Goal: Information Seeking & Learning: Learn about a topic

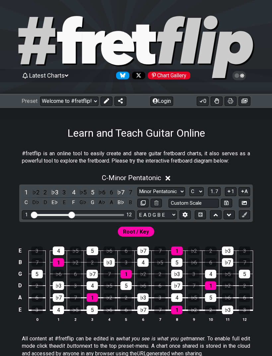
select select "C"
click at [58, 99] on select "Welcome to #fretflip! Initial Preset Custom Preset Minor Pentatonic Major Penta…" at bounding box center [69, 100] width 58 height 9
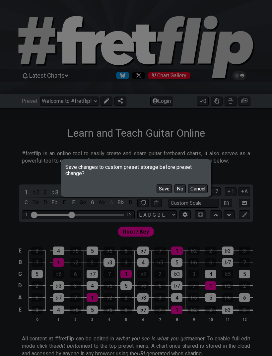
click at [176, 186] on button "No" at bounding box center [179, 188] width 11 height 9
select select "/scale-degrees-and-intervals"
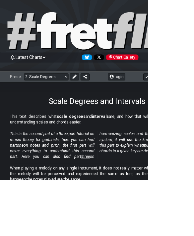
click at [71, 98] on select "Welcome to #fretflip! Initial Preset Custom Preset Minor Pentatonic Major Penta…" at bounding box center [60, 100] width 58 height 9
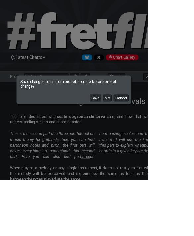
click at [146, 133] on button "No" at bounding box center [140, 128] width 11 height 9
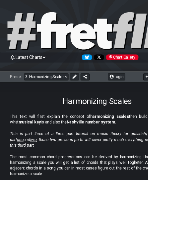
click at [78, 100] on select "Welcome to #fretflip! Initial Preset Custom Preset Minor Pentatonic Major Penta…" at bounding box center [60, 100] width 58 height 9
click at [80, 97] on select "Welcome to #fretflip! Initial Preset Custom Preset Minor Pentatonic Major Penta…" at bounding box center [60, 100] width 58 height 9
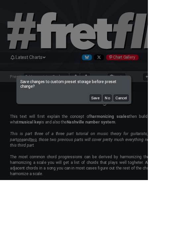
click at [146, 133] on button "No" at bounding box center [140, 128] width 11 height 9
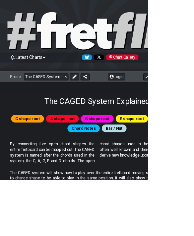
click at [151, 213] on span "By connecting five open chord shapes the entire fretboard can be mapped out. Th…" at bounding box center [127, 201] width 228 height 30
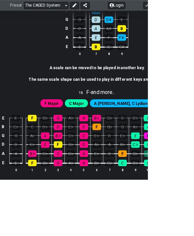
scroll to position [1952, 0]
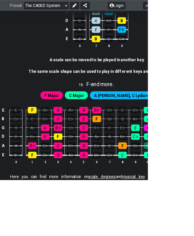
click at [123, 237] on span "fretboard charts for any scale in any key and tuning" at bounding box center [86, 240] width 117 height 6
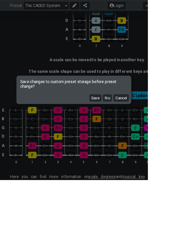
click at [146, 133] on button "No" at bounding box center [140, 128] width 11 height 9
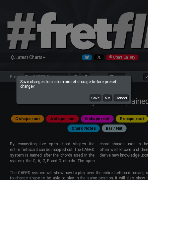
select select "/guitar-scales"
select select "C"
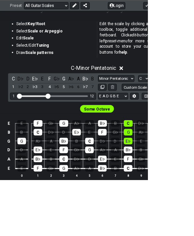
scroll to position [122, 0]
click at [168, 104] on select "Minor Pentatonic Root Minor Pentatonic Major Pentatonic Minor Blues Major Blues…" at bounding box center [153, 103] width 48 height 9
select select "Minor Blues"
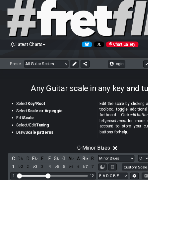
scroll to position [19, 0]
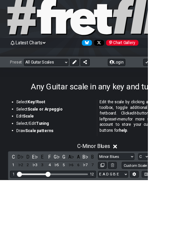
click at [212, 97] on div "Any Guitar scale in any key and tuning" at bounding box center [127, 104] width 255 height 31
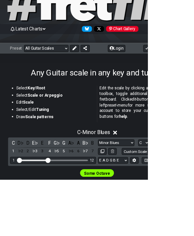
scroll to position [39, 0]
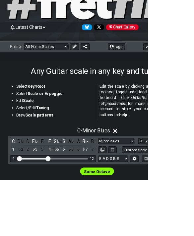
click at [160, 211] on select "E A D G B E E A D G B E E A D G B E B E A D F♯ B A D G C E A D A D G B E E♭ A♭ …" at bounding box center [148, 208] width 39 height 9
click at [163, 209] on select "E A D G B E E A D G B E E A D G B E B E A D F♯ B A D G C E A D A D G B E E♭ A♭ …" at bounding box center [148, 208] width 39 height 9
click at [195, 195] on input "Custom Scale" at bounding box center [185, 197] width 50 height 9
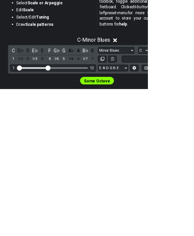
click at [238, 216] on div "Some Octave" at bounding box center [127, 224] width 255 height 16
type input "Custom Scale"
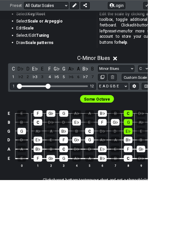
click at [194, 88] on select "A♭ A A♯ B♭ B C C♯ D♭ D D♯ E♭ E F F♯ G♭ G G♯" at bounding box center [188, 90] width 14 height 9
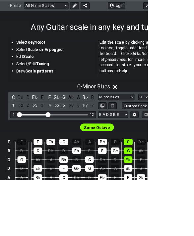
scroll to position [97, 0]
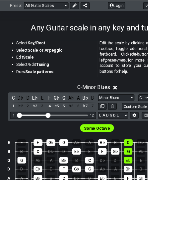
click at [167, 128] on select "Minor Pentatonic Root Minor Pentatonic Major Pentatonic Minor Blues Major Blues…" at bounding box center [153, 128] width 48 height 9
select select "Root"
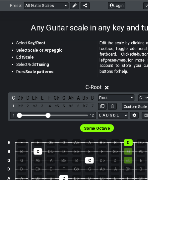
click at [191, 129] on select "A♭ A A♯ B♭ B C C♯ D♭ D D♯ E♭ E F F♯ G♭ G G♯" at bounding box center [188, 128] width 14 height 9
select select "A"
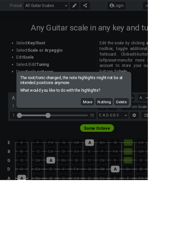
click at [123, 138] on button "Move" at bounding box center [114, 133] width 17 height 9
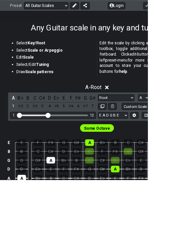
click at [207, 119] on div "A - Root" at bounding box center [127, 113] width 255 height 12
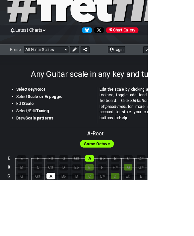
scroll to position [0, 0]
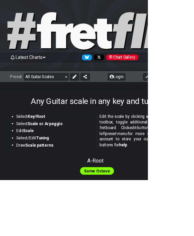
click at [79, 97] on select "Welcome to #fretflip! Initial Preset Custom Preset Minor Pentatonic Major Penta…" at bounding box center [60, 100] width 58 height 9
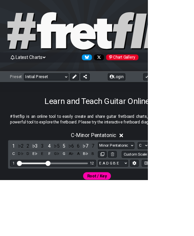
click at [84, 100] on select "Welcome to #fretflip! Initial Preset Custom Preset Minor Pentatonic Major Penta…" at bounding box center [60, 100] width 58 height 9
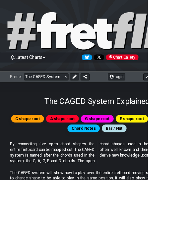
click at [79, 98] on select "Welcome to #fretflip! Initial Preset Custom Preset Minor Pentatonic Major Penta…" at bounding box center [60, 100] width 58 height 9
click at [86, 97] on select "Welcome to #fretflip! Initial Preset Custom Preset Minor Pentatonic Major Penta…" at bounding box center [60, 100] width 58 height 9
select select "/guitar-scales"
select select "C"
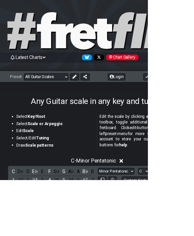
click at [83, 100] on select "Welcome to #fretflip! Initial Preset Custom Preset Minor Pentatonic Major Penta…" at bounding box center [60, 100] width 58 height 9
select select "/minor-pentatonic"
select select "C"
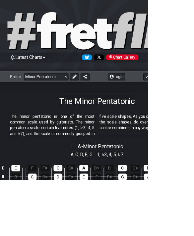
click at [76, 99] on select "Welcome to #fretflip! Initial Preset Custom Preset Minor Pentatonic Major Penta…" at bounding box center [60, 100] width 58 height 9
